Goal: Task Accomplishment & Management: Manage account settings

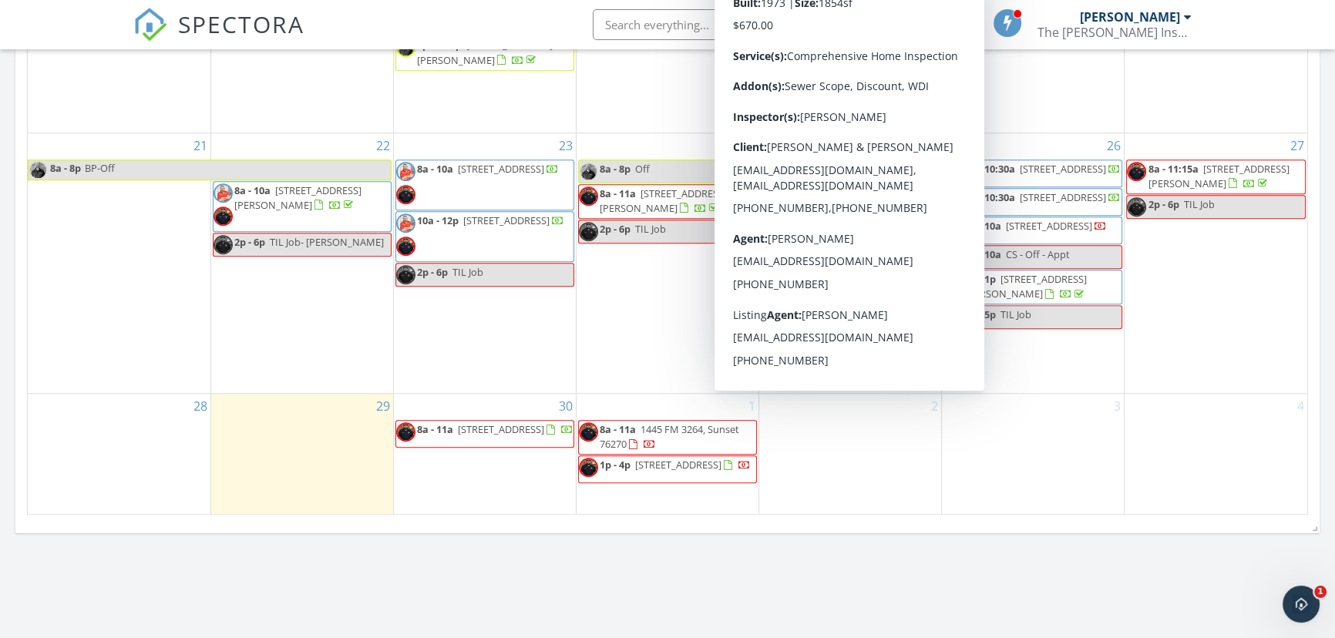
scroll to position [1611, 0]
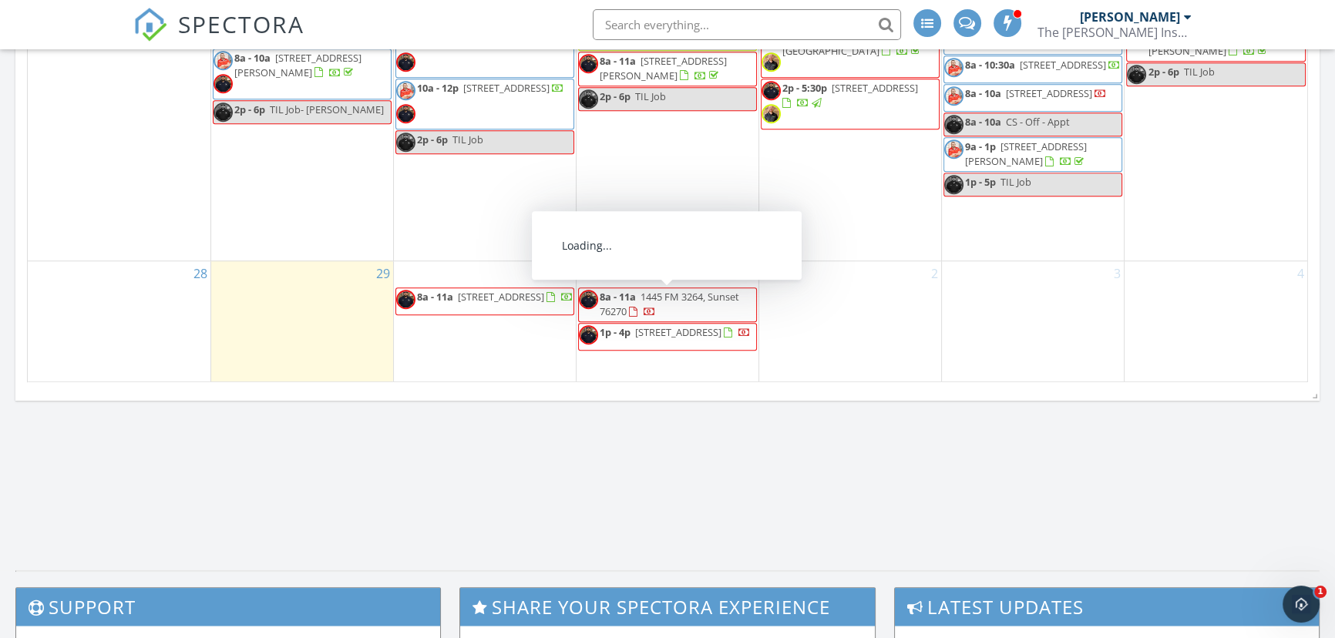
click at [708, 298] on span "1445 FM 3264, Sunset 76270" at bounding box center [670, 304] width 140 height 29
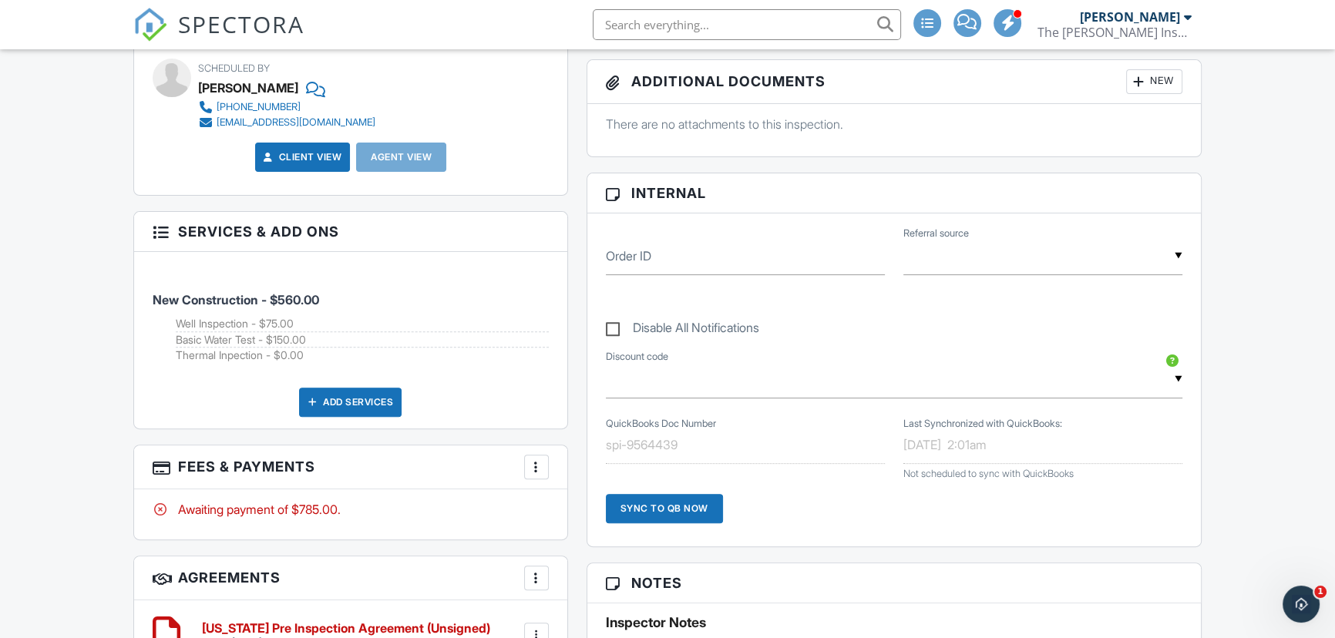
scroll to position [613, 0]
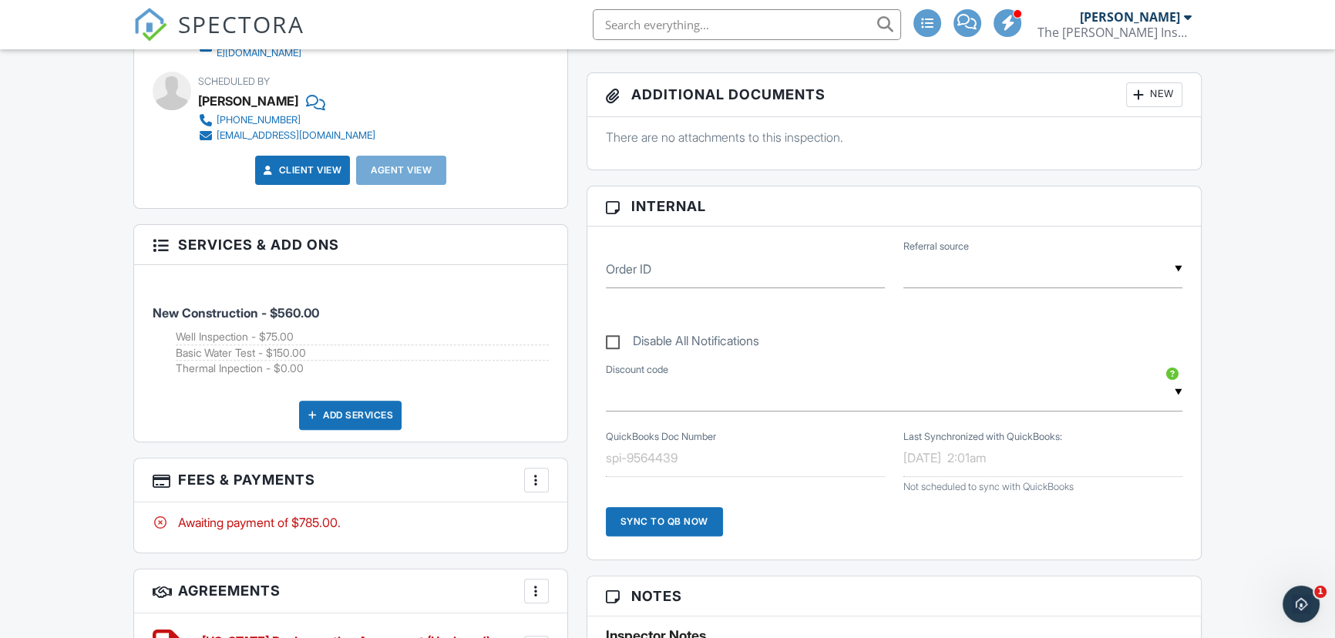
click at [160, 236] on div at bounding box center [160, 243] width 15 height 15
click at [164, 236] on div at bounding box center [160, 243] width 15 height 15
click at [294, 248] on h3 "Services & Add ons" at bounding box center [350, 245] width 432 height 40
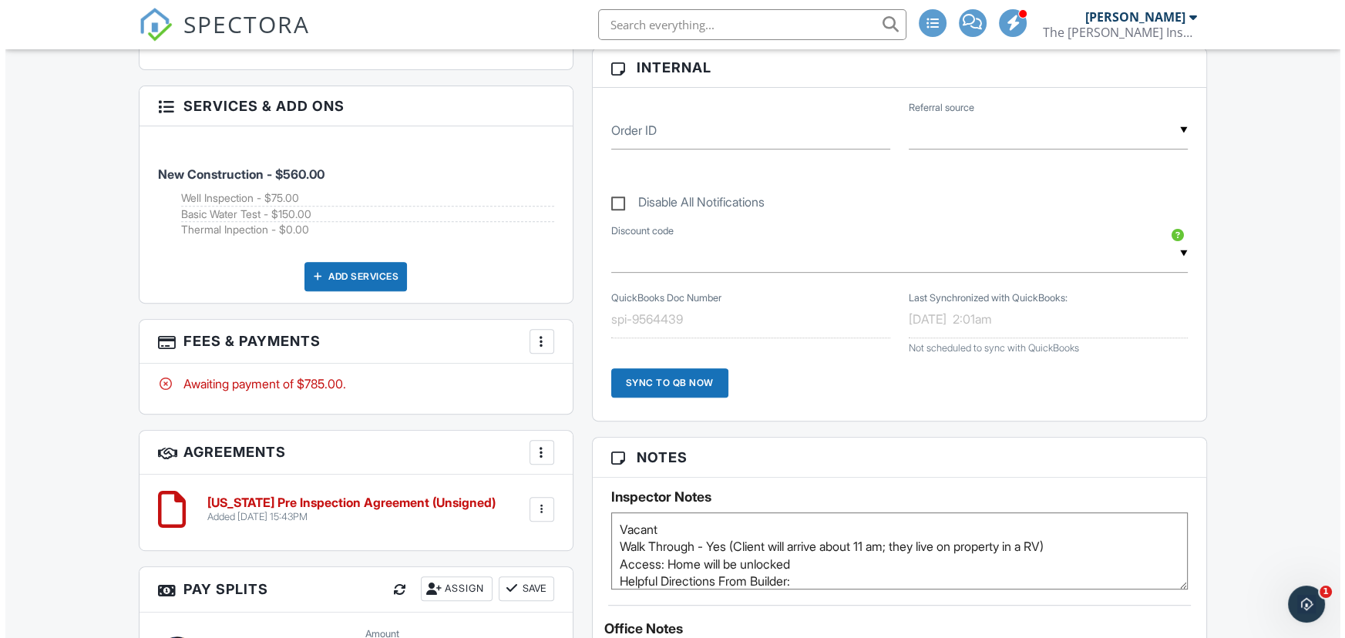
scroll to position [753, 0]
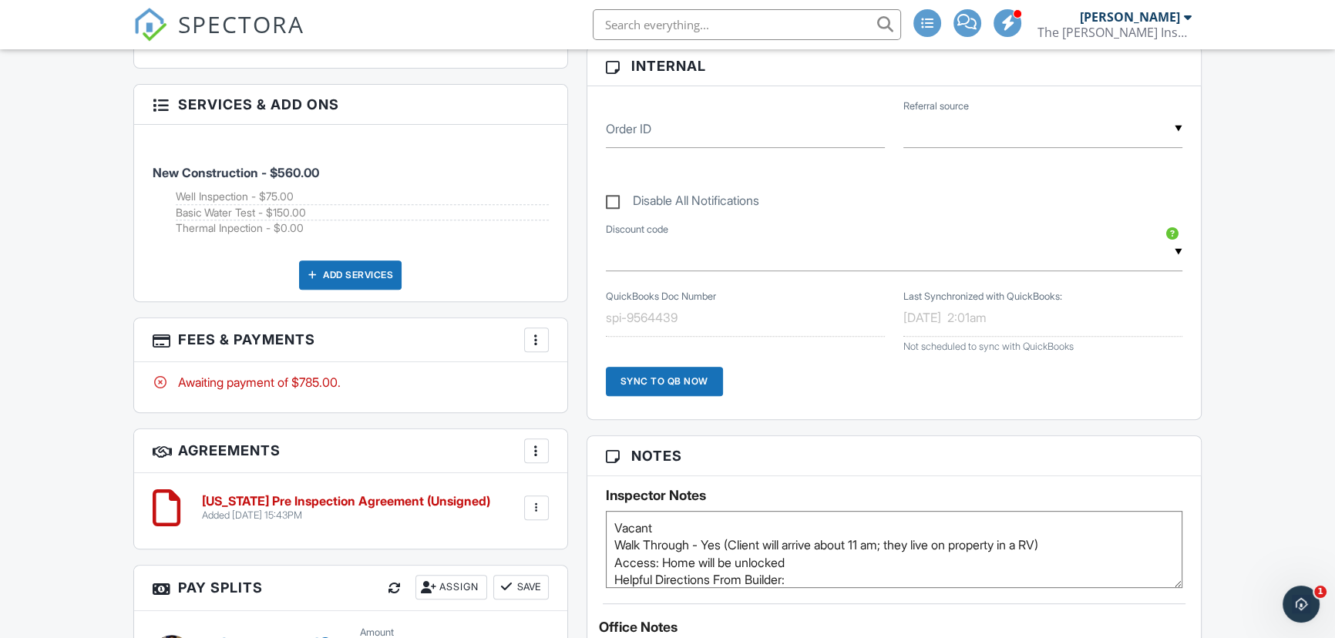
click at [533, 334] on div at bounding box center [536, 339] width 15 height 15
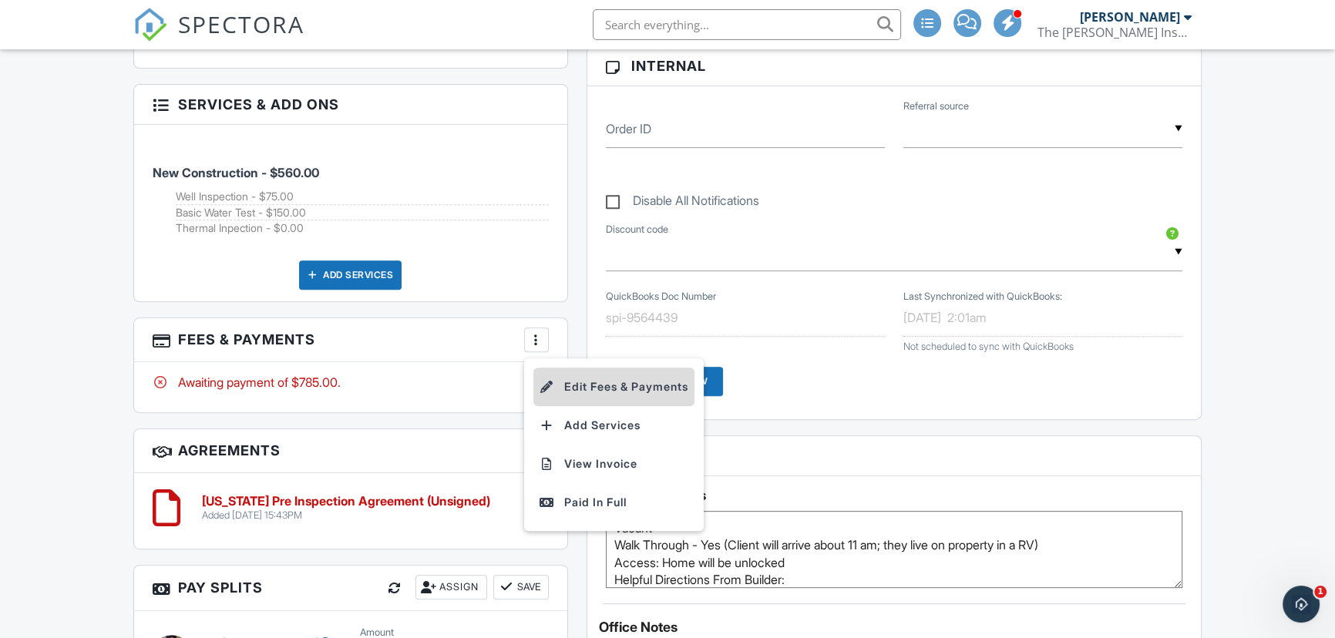
click at [614, 382] on li "Edit Fees & Payments" at bounding box center [613, 387] width 161 height 39
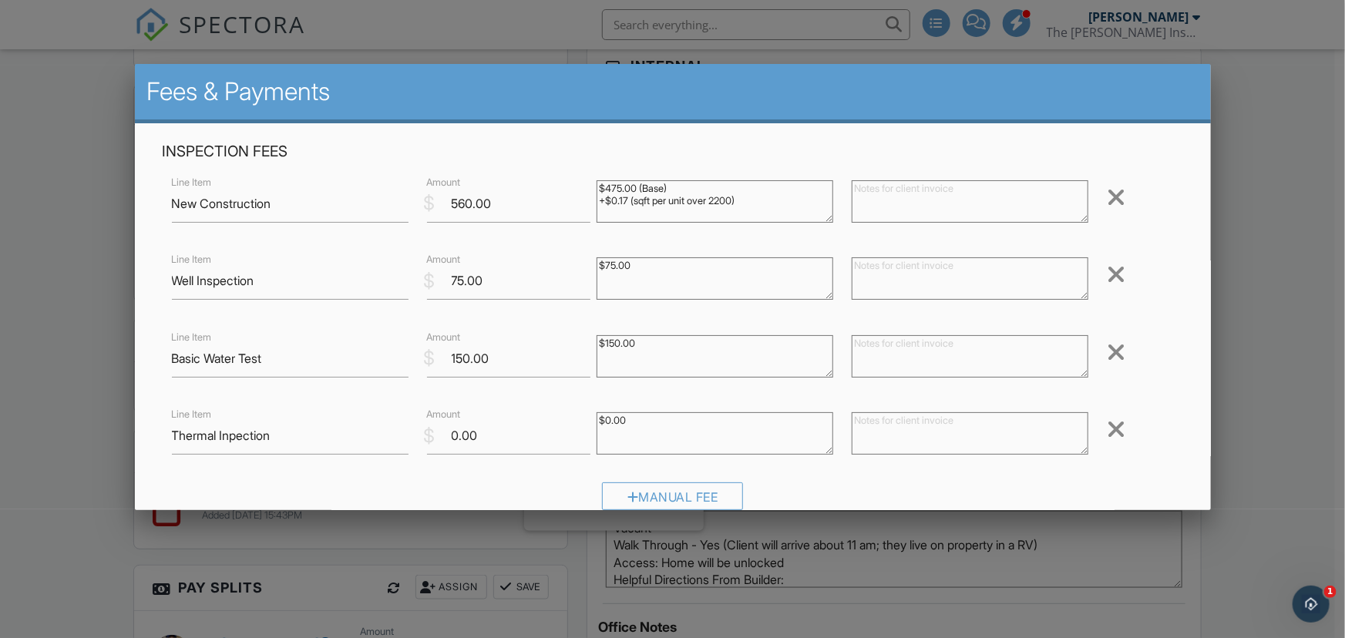
click at [1108, 271] on div at bounding box center [1116, 274] width 18 height 25
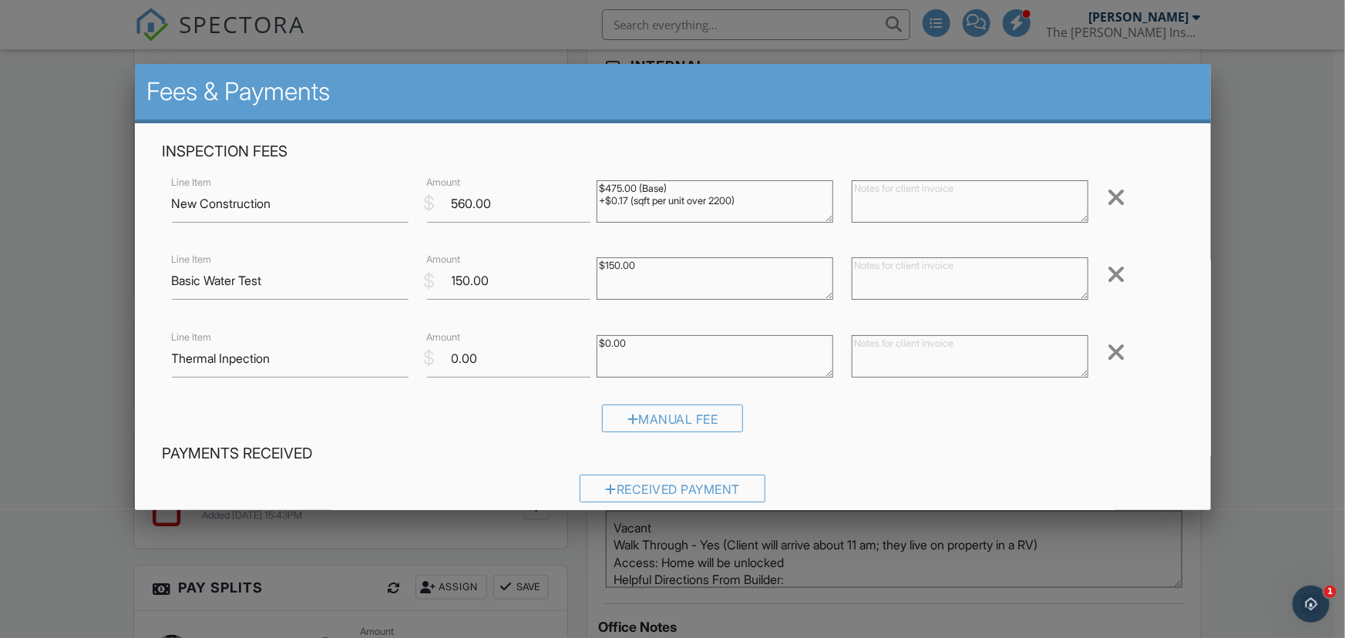
click at [1108, 271] on div at bounding box center [1116, 274] width 18 height 25
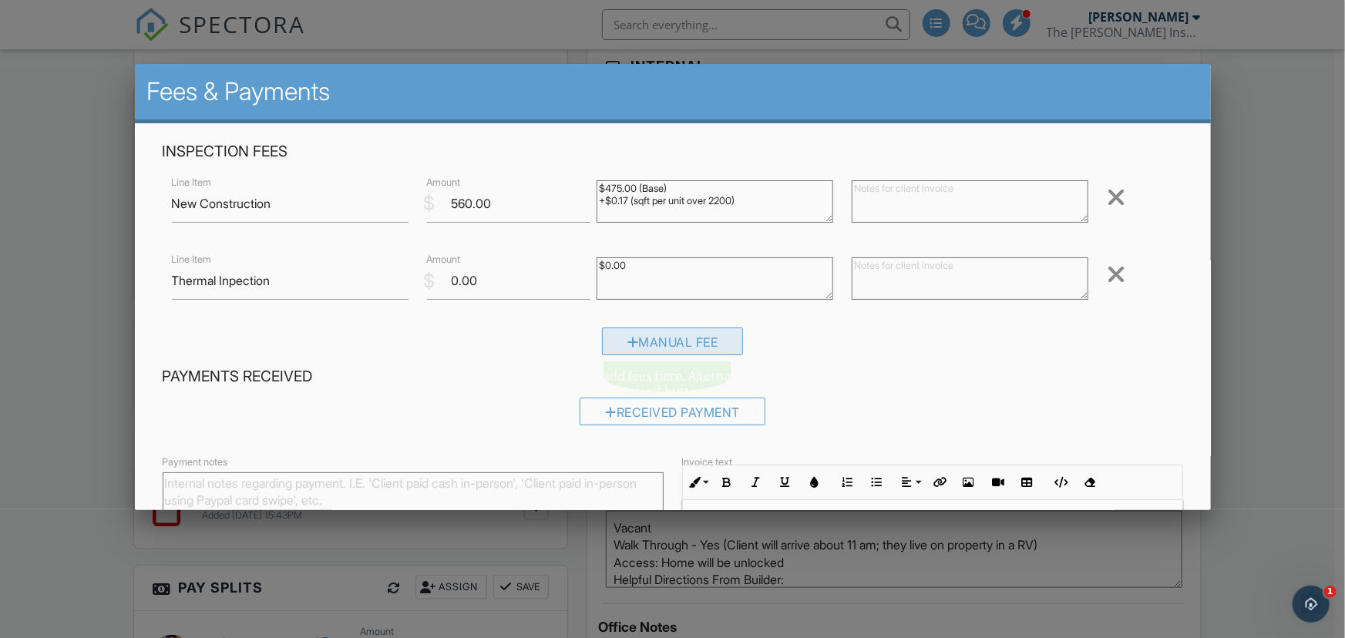
click at [664, 347] on div "Manual Fee" at bounding box center [673, 342] width 142 height 28
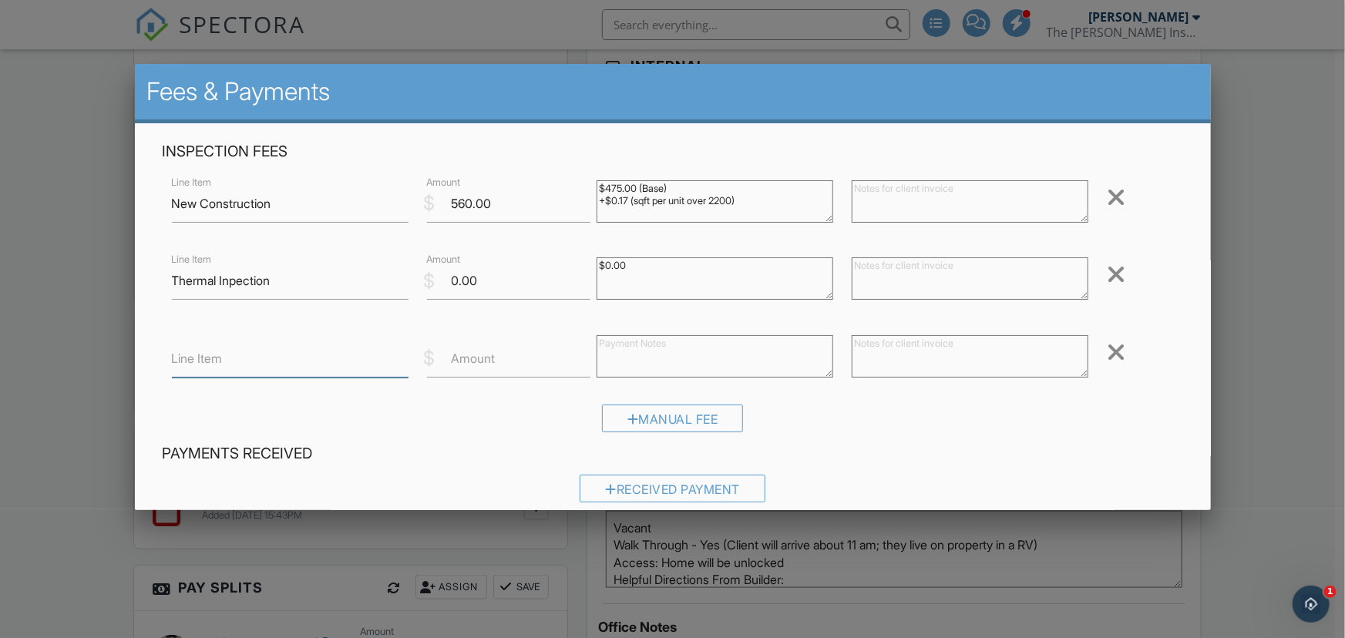
click at [261, 354] on input "Line Item" at bounding box center [290, 359] width 237 height 38
type input "Discount"
click at [472, 371] on input "Amount" at bounding box center [509, 359] width 164 height 38
type input "-25.00"
click at [819, 432] on div "Manual Fee" at bounding box center [673, 424] width 1021 height 39
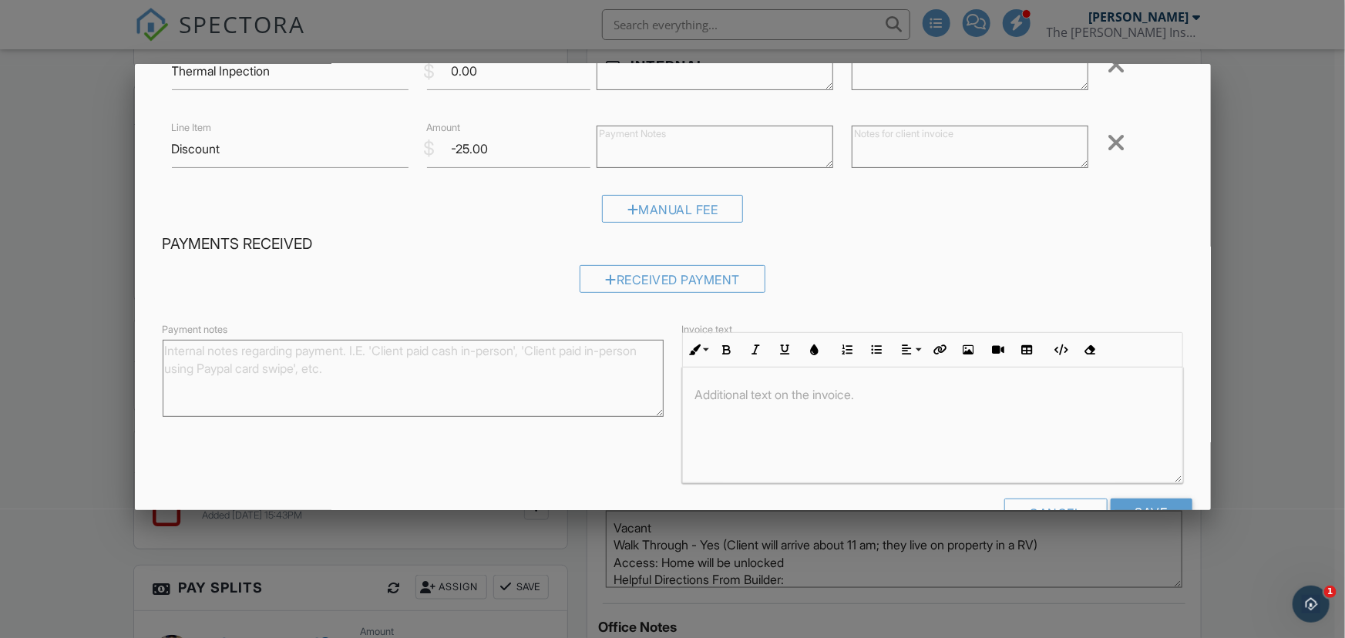
scroll to position [0, 0]
click at [1128, 505] on input "Save" at bounding box center [1152, 513] width 82 height 28
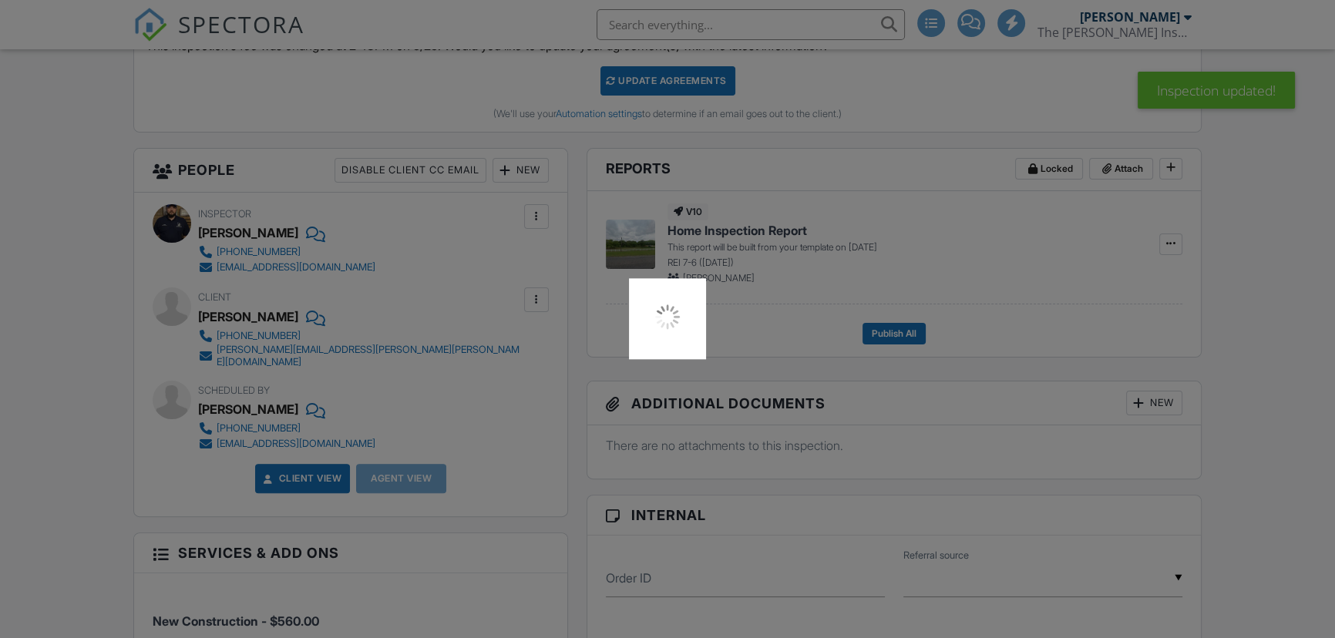
scroll to position [490, 0]
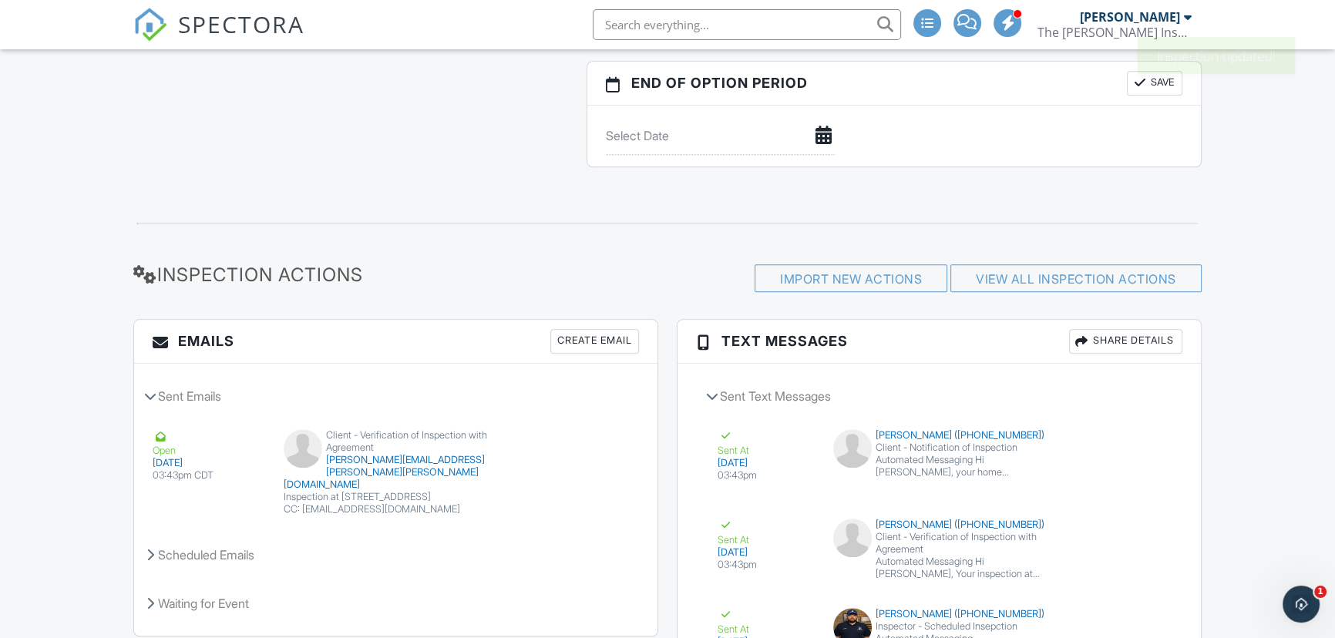
scroll to position [2014, 0]
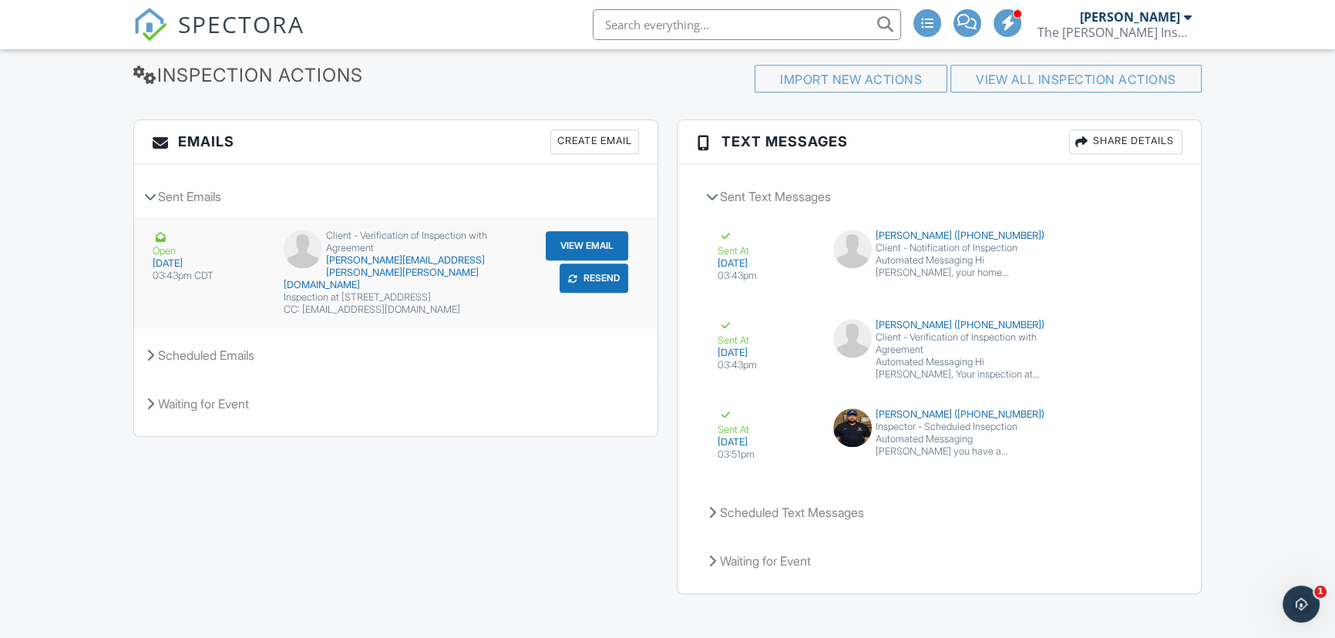
click at [600, 271] on button "Resend" at bounding box center [594, 278] width 69 height 29
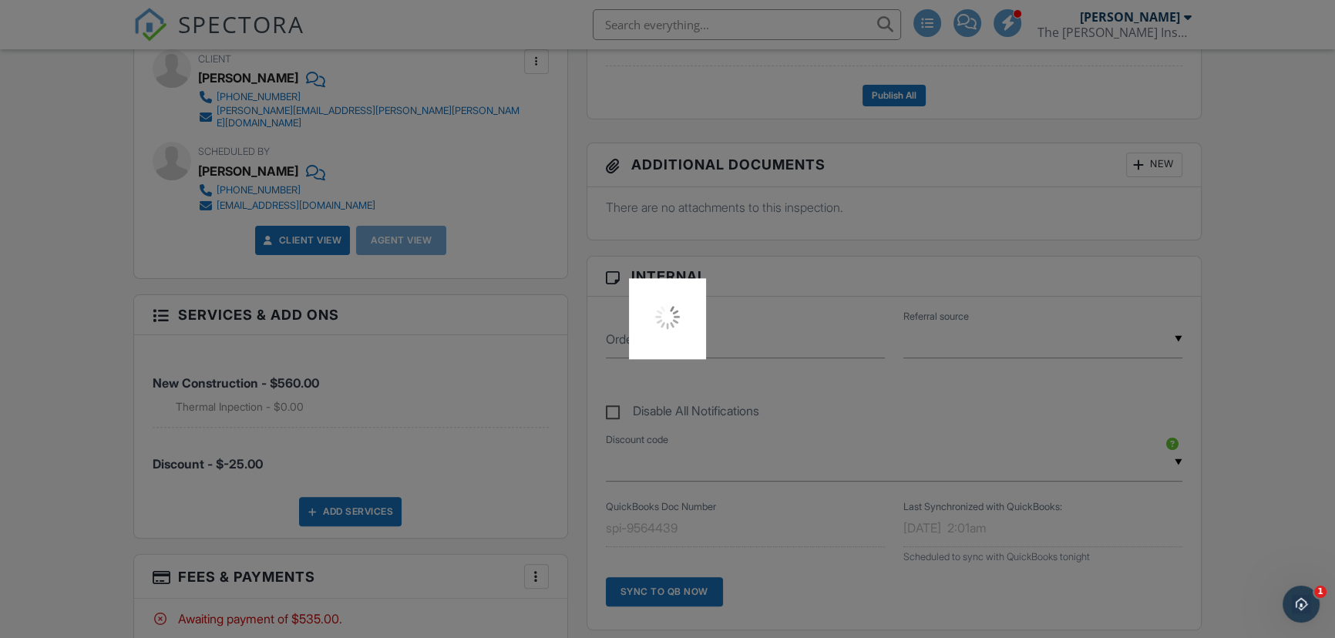
scroll to position [426, 0]
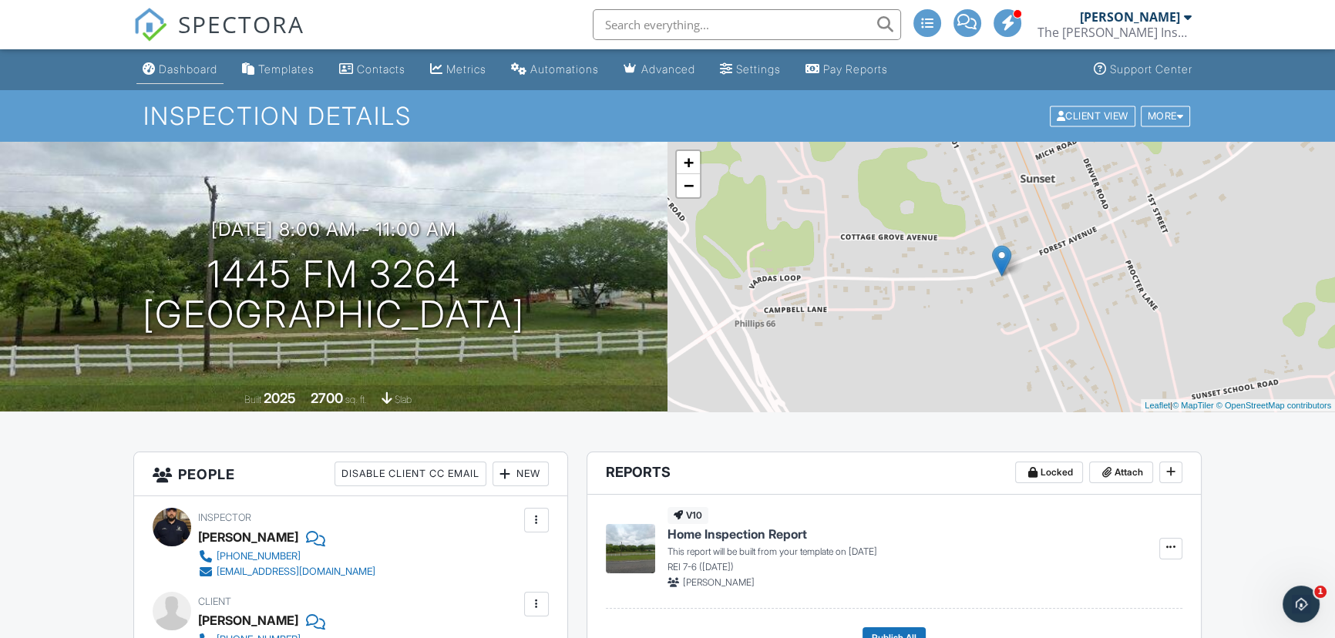
click at [213, 69] on div "Dashboard" at bounding box center [188, 68] width 59 height 13
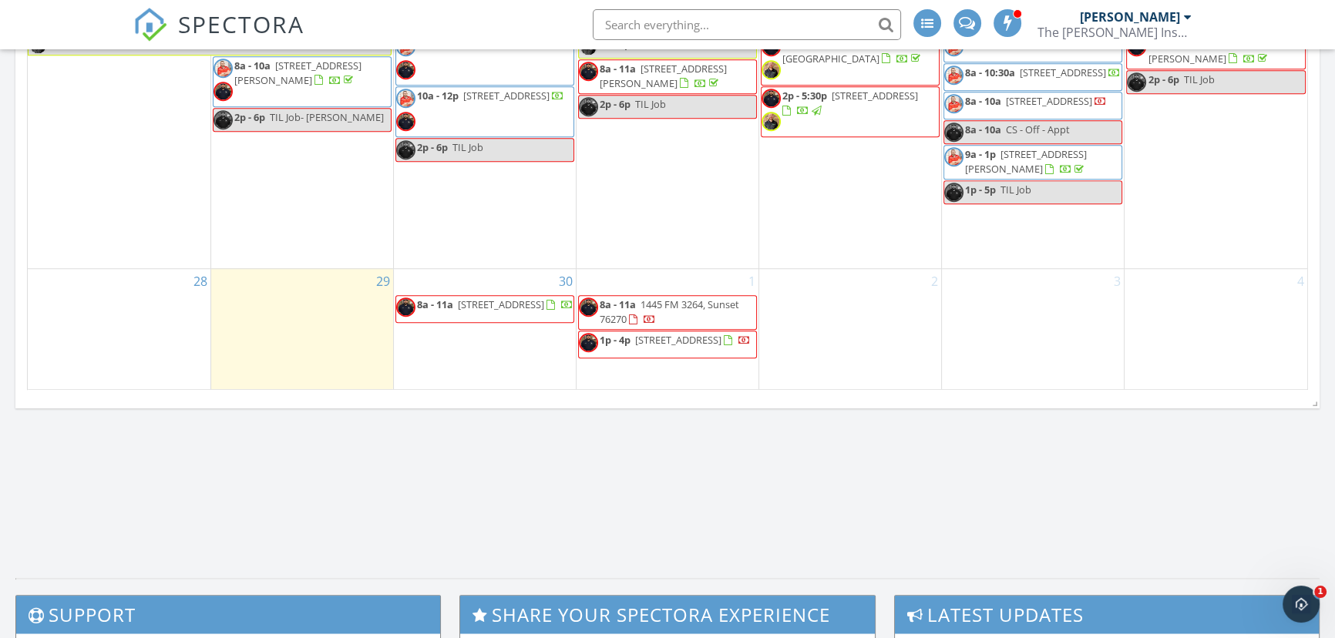
scroll to position [1611, 0]
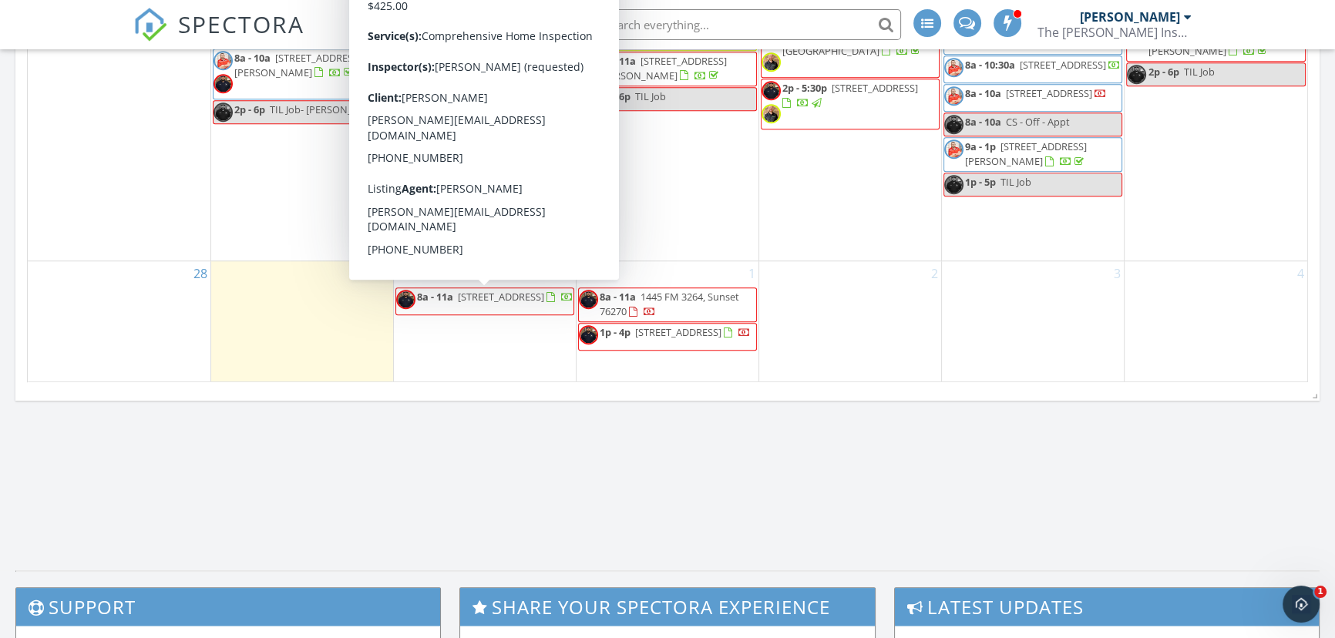
click at [506, 291] on span "[STREET_ADDRESS]" at bounding box center [501, 297] width 86 height 14
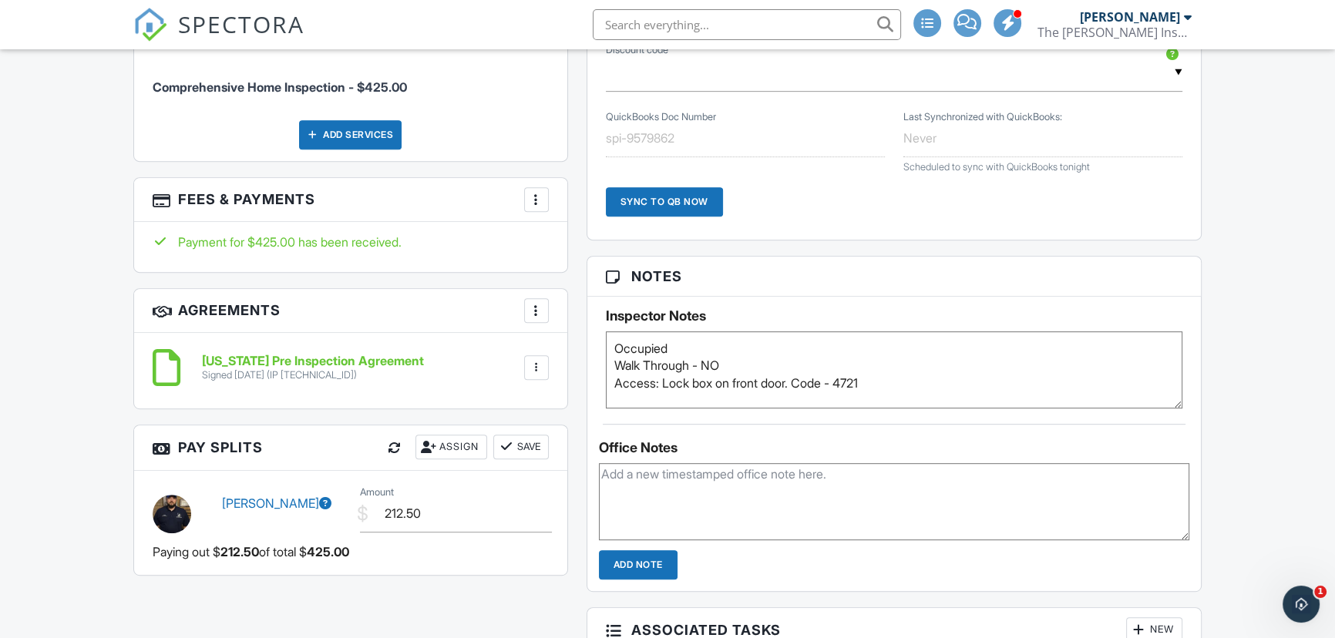
scroll to position [964, 0]
